Goal: Information Seeking & Learning: Find specific fact

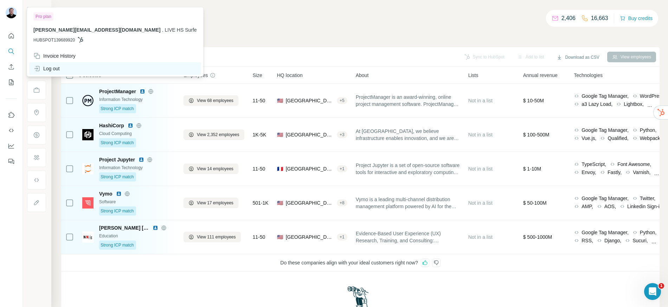
click at [49, 68] on div "Log out" at bounding box center [46, 68] width 26 height 7
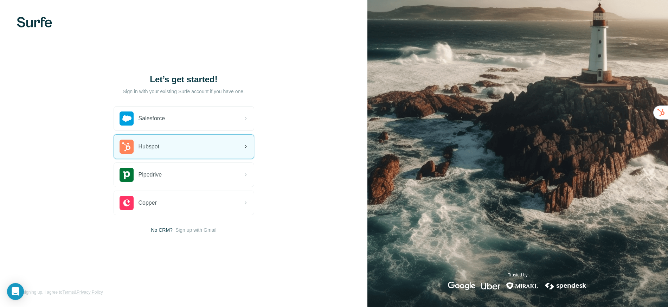
click at [164, 150] on div "Hubspot" at bounding box center [184, 147] width 140 height 24
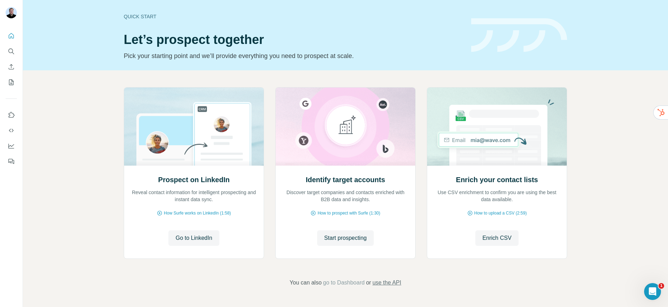
click at [390, 283] on span "use the API" at bounding box center [386, 282] width 29 height 8
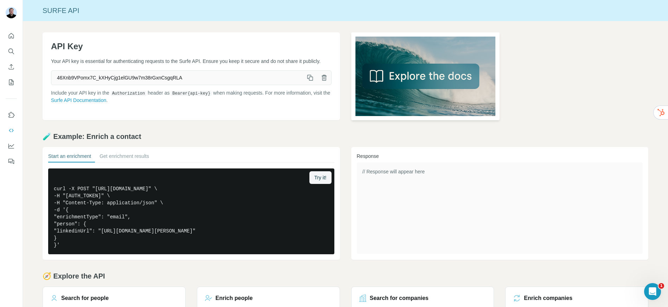
click at [389, 77] on img at bounding box center [425, 76] width 149 height 88
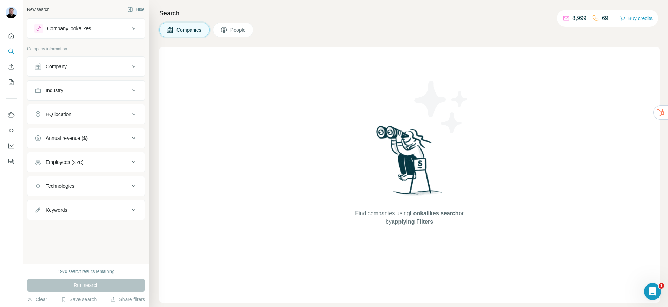
click at [93, 31] on div "Company lookalikes" at bounding box center [81, 28] width 95 height 8
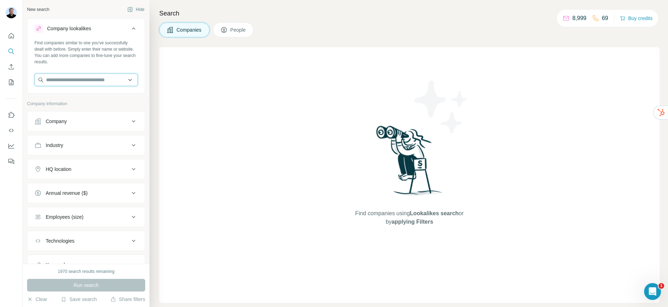
click at [69, 81] on input "text" at bounding box center [85, 79] width 103 height 13
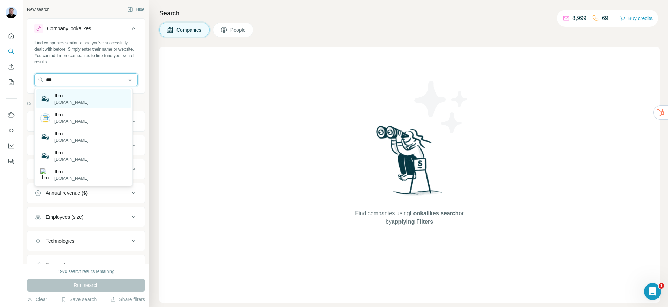
type input "***"
click at [89, 93] on div "Ibm ibm.com" at bounding box center [83, 98] width 95 height 19
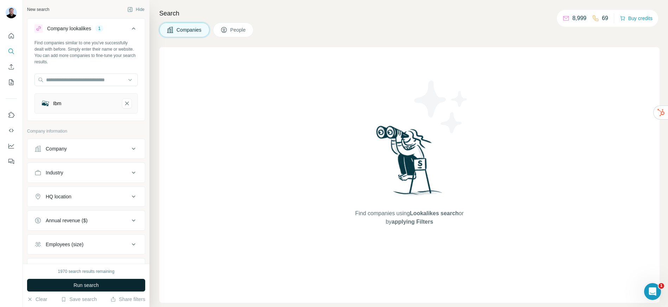
click at [97, 286] on span "Run search" at bounding box center [85, 285] width 25 height 7
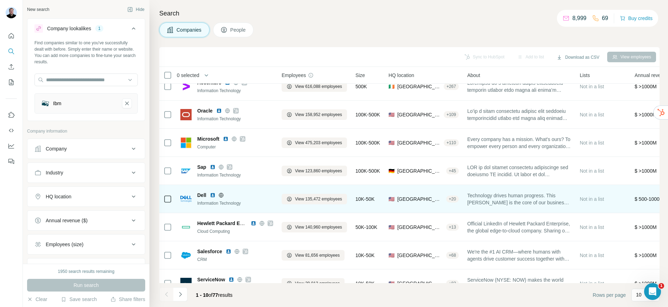
scroll to position [12, 0]
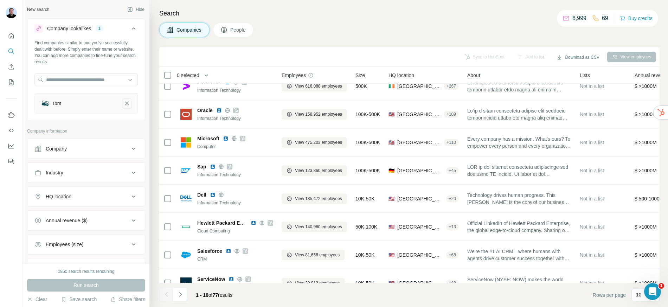
click at [124, 103] on icon "Ibm-remove-button" at bounding box center [127, 103] width 6 height 7
click at [88, 124] on div "Company" at bounding box center [81, 121] width 95 height 7
click at [89, 120] on div "Company" at bounding box center [81, 121] width 95 height 7
click at [100, 128] on button "Company" at bounding box center [85, 121] width 117 height 17
click at [104, 124] on div "Company" at bounding box center [81, 121] width 95 height 7
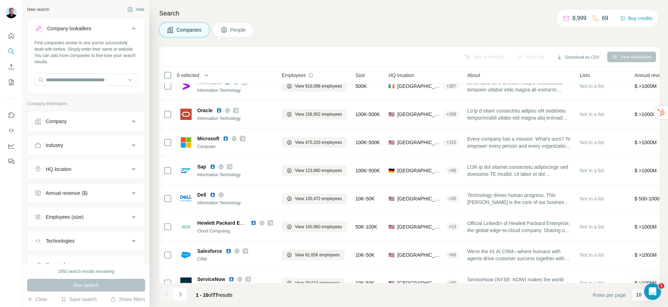
click at [104, 124] on div "Company" at bounding box center [81, 121] width 95 height 7
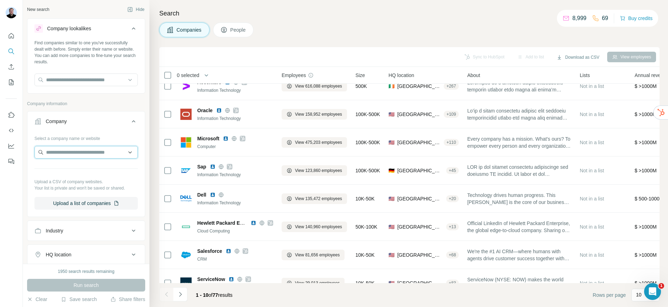
click at [84, 157] on input "text" at bounding box center [85, 152] width 103 height 13
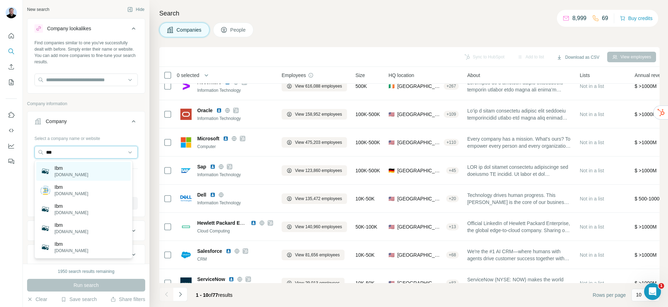
type input "***"
click at [70, 170] on p "Ibm" at bounding box center [71, 167] width 34 height 7
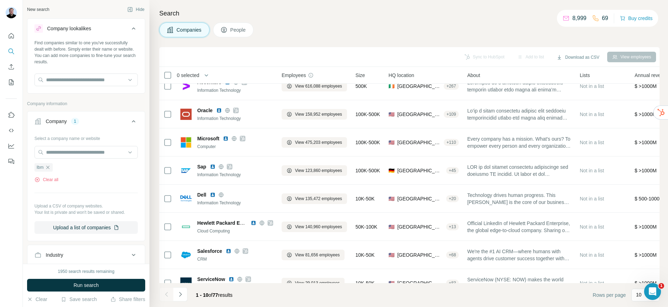
click at [78, 290] on button "Run search" at bounding box center [86, 285] width 118 height 13
click at [97, 289] on div "Run search" at bounding box center [86, 285] width 118 height 13
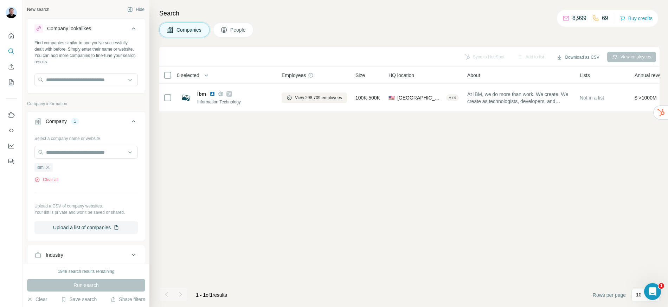
click at [243, 32] on span "People" at bounding box center [238, 29] width 16 height 7
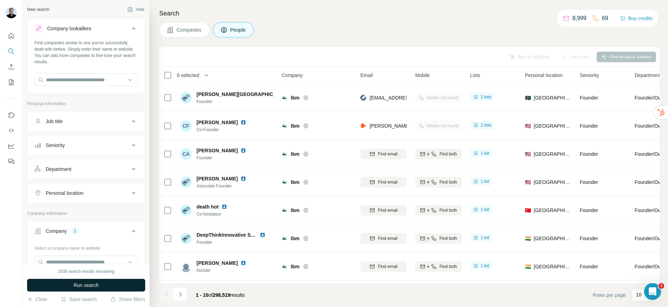
click at [98, 288] on span "Run search" at bounding box center [85, 285] width 25 height 7
click at [82, 122] on div "Job title" at bounding box center [81, 121] width 95 height 7
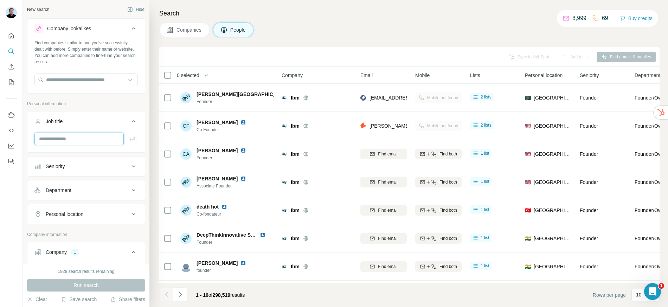
click at [70, 140] on input "text" at bounding box center [78, 139] width 89 height 13
type input "*********"
click at [130, 140] on icon "button" at bounding box center [132, 138] width 7 height 7
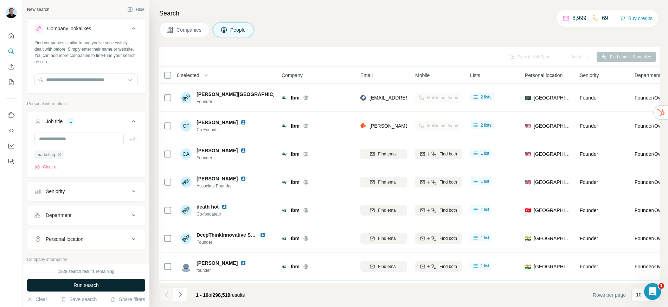
click at [96, 284] on span "Run search" at bounding box center [85, 285] width 25 height 7
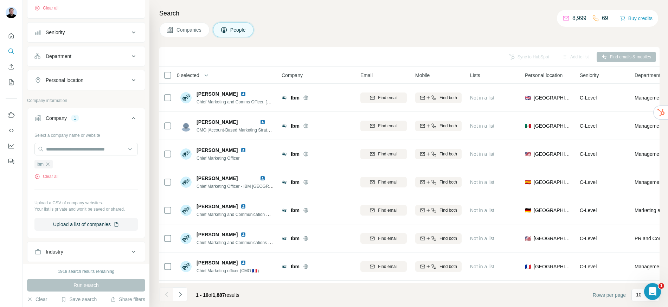
scroll to position [176, 0]
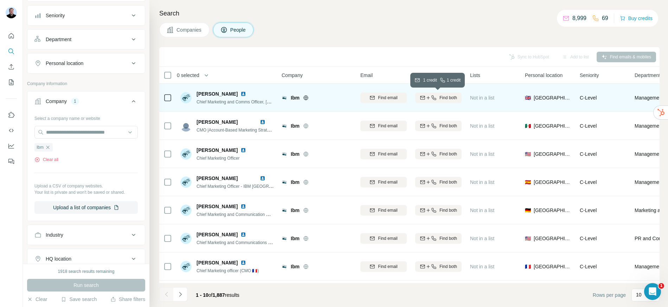
click at [426, 93] on button "Find both" at bounding box center [438, 97] width 46 height 11
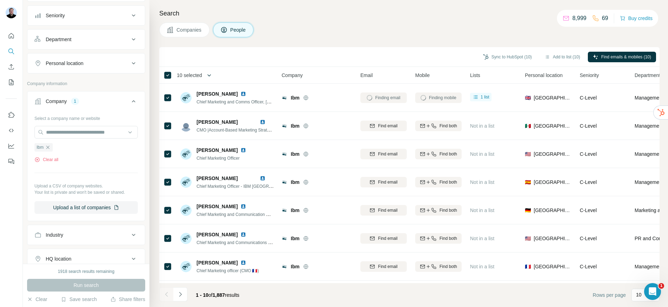
click at [214, 74] on button "button" at bounding box center [209, 75] width 14 height 14
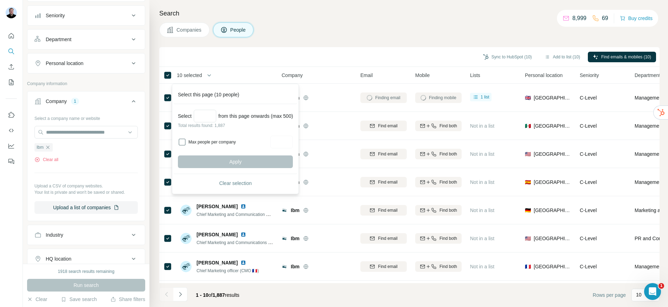
click at [412, 32] on div "Companies People" at bounding box center [409, 29] width 500 height 15
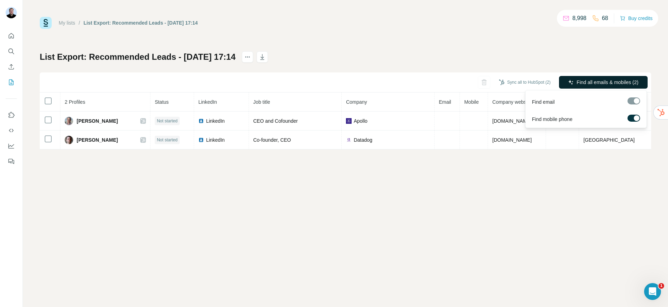
click at [592, 82] on span "Find all emails & mobiles (2)" at bounding box center [607, 82] width 62 height 7
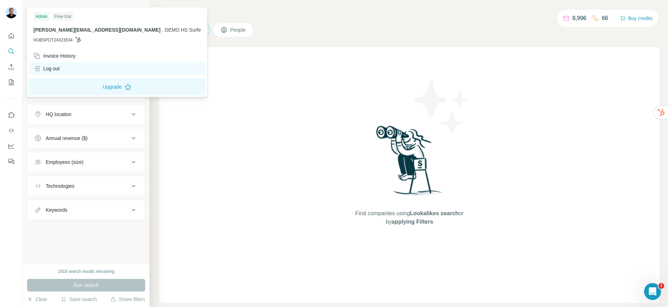
click at [49, 67] on div "Log out" at bounding box center [46, 68] width 26 height 7
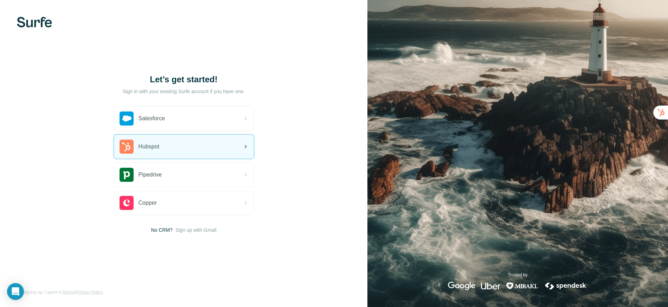
click at [155, 139] on div "Hubspot" at bounding box center [184, 147] width 140 height 24
